Goal: Check status: Check status

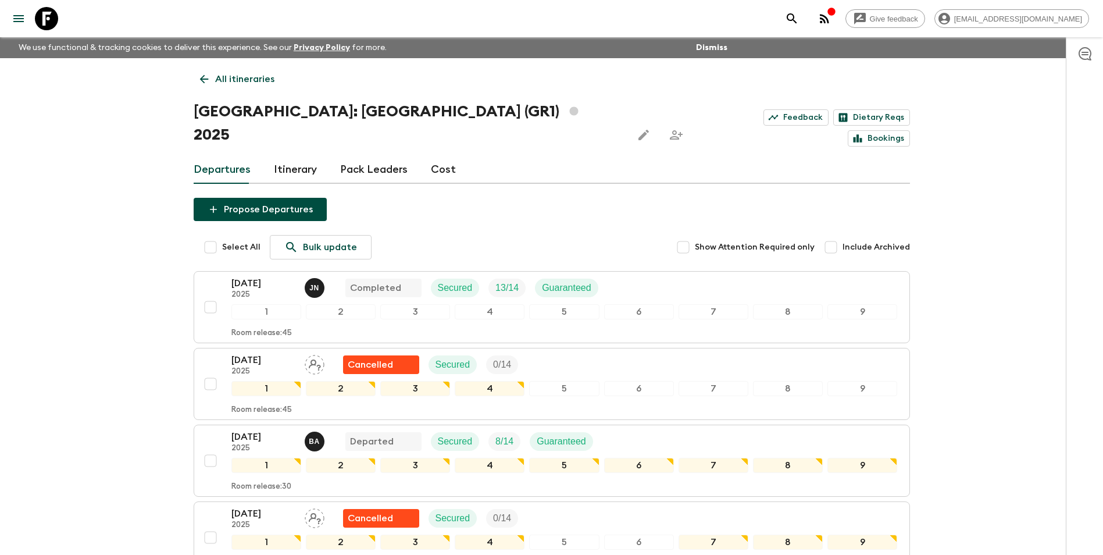
scroll to position [443, 0]
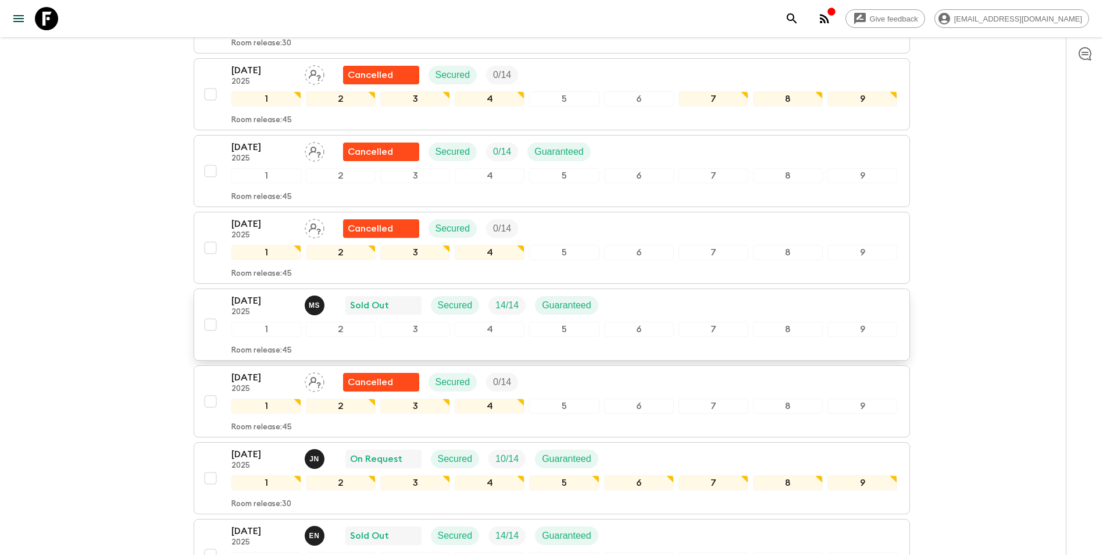
click at [255, 294] on p "[DATE]" at bounding box center [263, 301] width 64 height 14
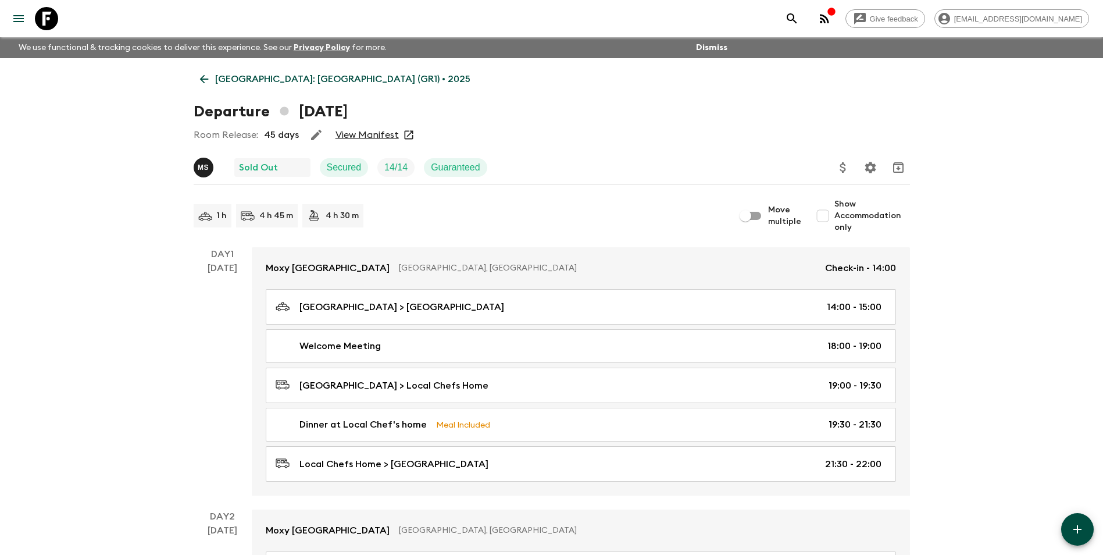
click at [365, 137] on link "View Manifest" at bounding box center [366, 135] width 63 height 12
click at [208, 74] on icon at bounding box center [204, 79] width 13 height 13
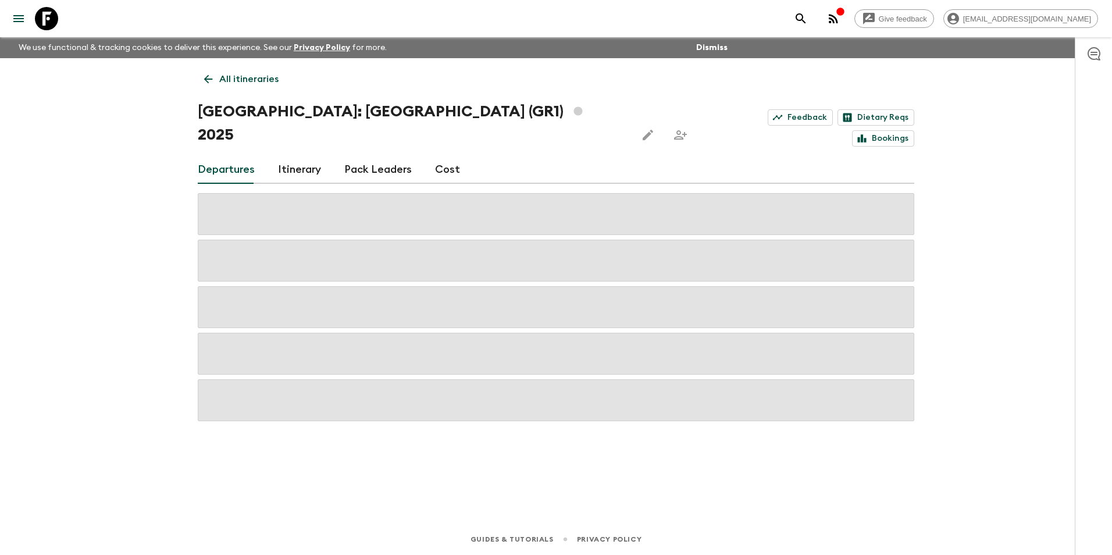
click at [208, 74] on icon at bounding box center [208, 79] width 13 height 13
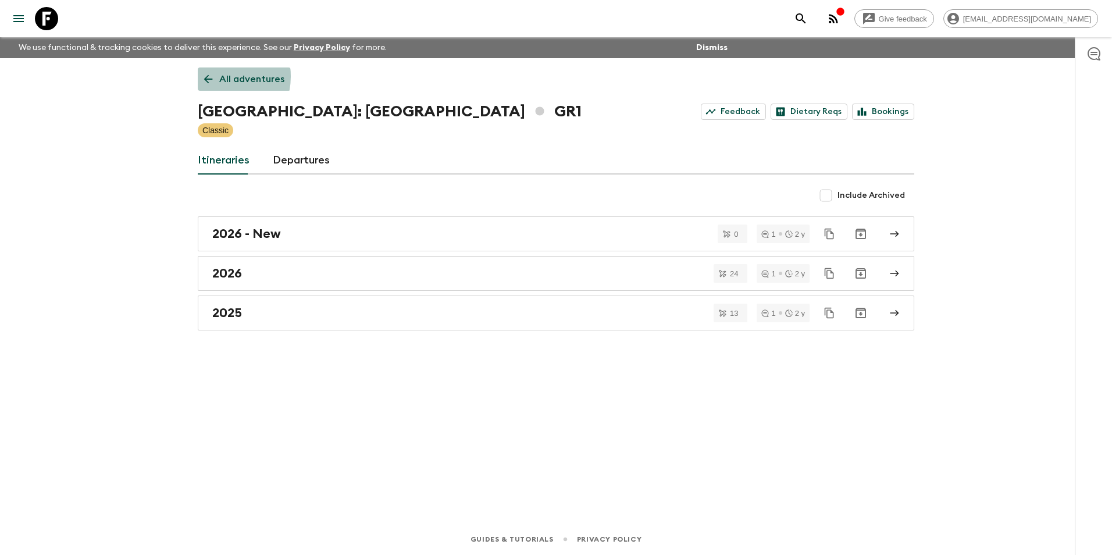
click at [211, 76] on icon at bounding box center [208, 79] width 13 height 13
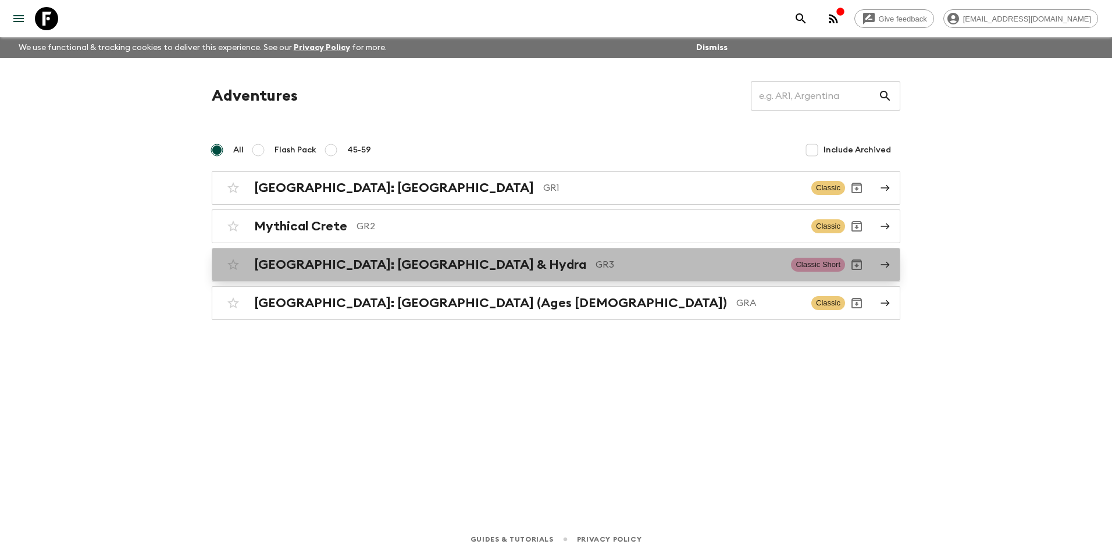
click at [323, 273] on div "[GEOGRAPHIC_DATA]: [GEOGRAPHIC_DATA] & Hydra GR3 Classic Short" at bounding box center [533, 264] width 623 height 23
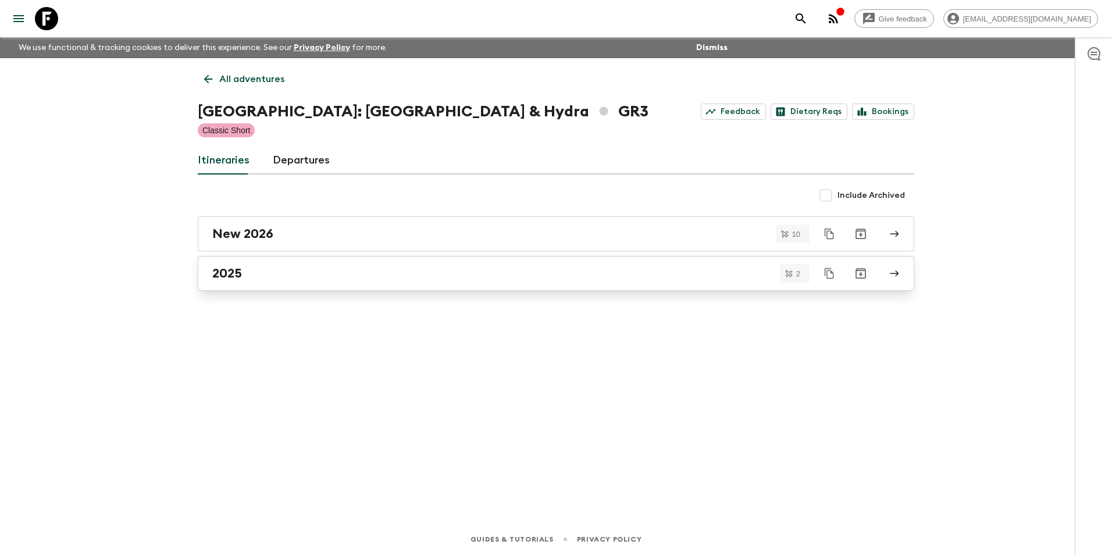
click at [237, 269] on h2 "2025" at bounding box center [227, 273] width 30 height 15
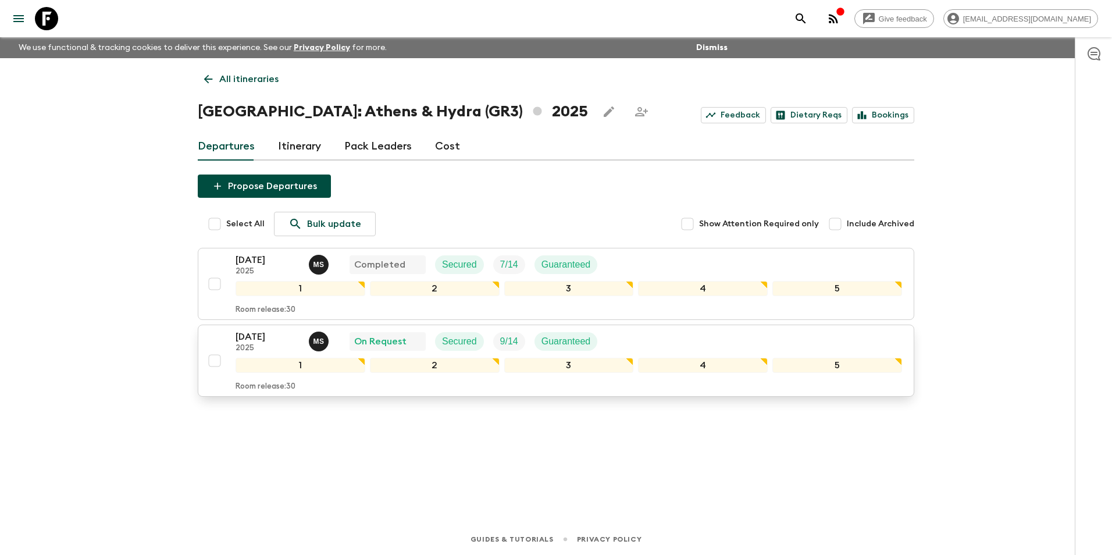
click at [248, 344] on p "2025" at bounding box center [267, 348] width 64 height 9
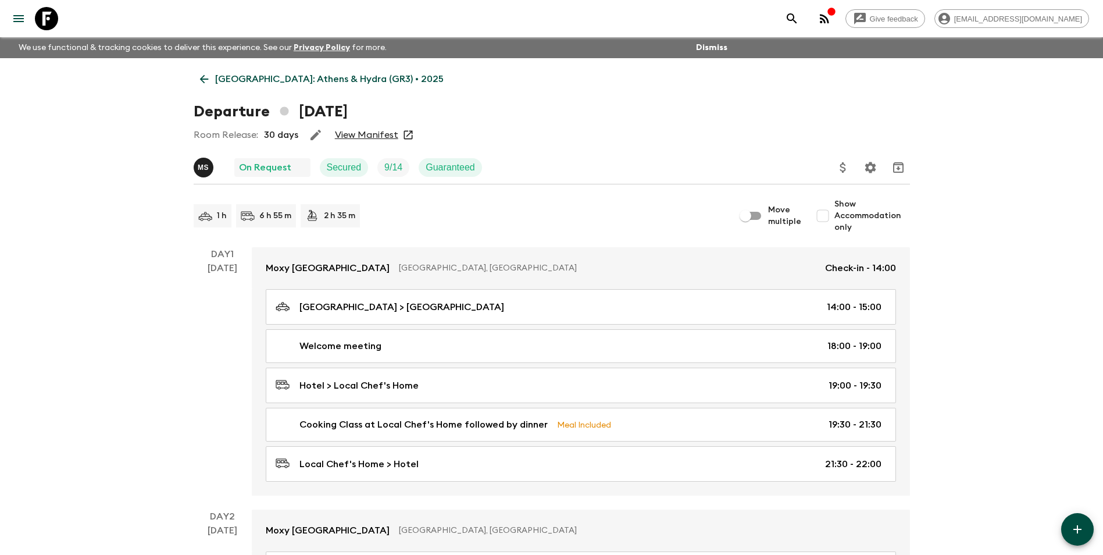
click at [370, 133] on link "View Manifest" at bounding box center [366, 135] width 63 height 12
